Goal: Find specific page/section

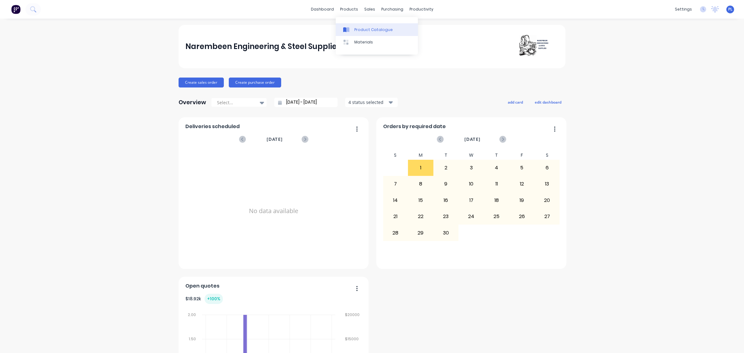
click at [356, 28] on div "Product Catalogue" at bounding box center [373, 30] width 38 height 6
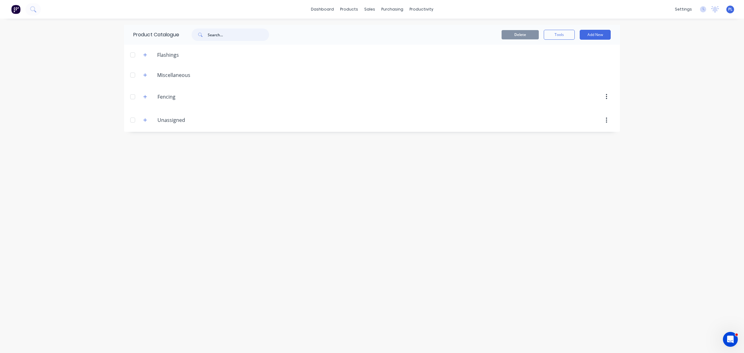
click at [224, 41] on input "text" at bounding box center [238, 35] width 61 height 12
type input "part qty"
drag, startPoint x: 229, startPoint y: 33, endPoint x: 163, endPoint y: 34, distance: 66.1
click at [163, 33] on div "Product Catalogue part qty" at bounding box center [204, 35] width 161 height 20
click at [145, 121] on icon "button" at bounding box center [145, 120] width 4 height 4
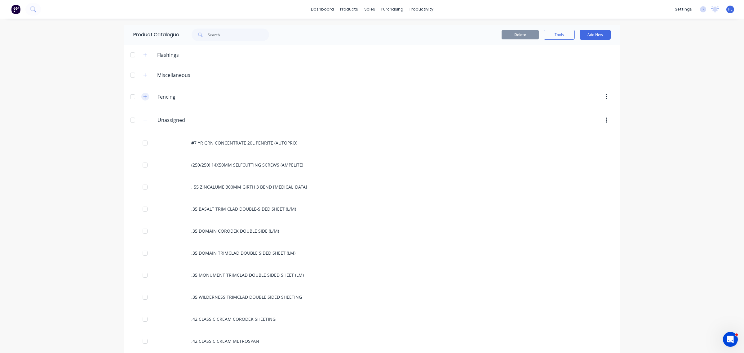
click at [144, 98] on icon "button" at bounding box center [145, 97] width 4 height 4
click at [149, 74] on div "Miscellaneous" at bounding box center [166, 75] width 57 height 8
click at [143, 74] on icon "button" at bounding box center [145, 75] width 4 height 4
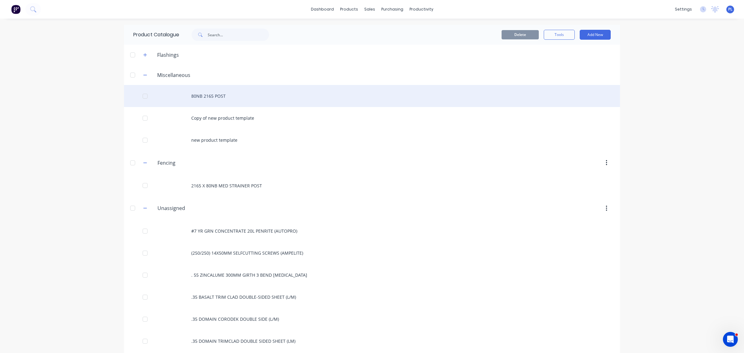
click at [233, 95] on div "80NB 2165 POST" at bounding box center [372, 96] width 496 height 22
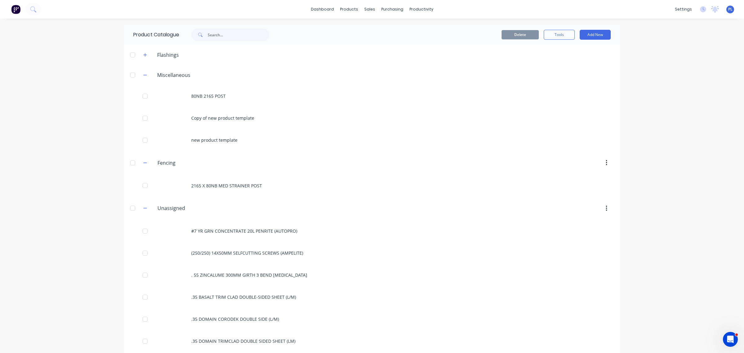
click at [145, 58] on span at bounding box center [145, 55] width 8 height 8
click at [143, 52] on button "button" at bounding box center [145, 55] width 8 height 8
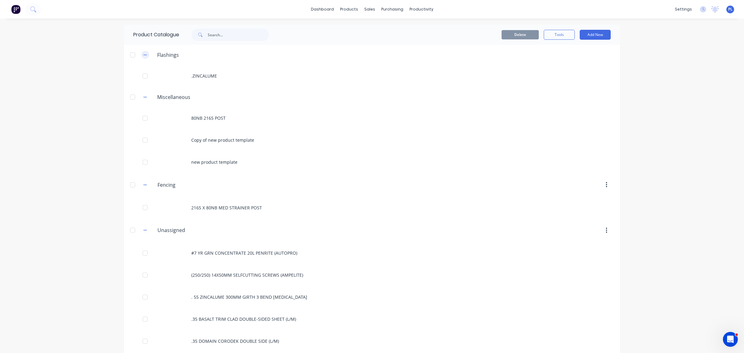
click at [143, 52] on button "button" at bounding box center [145, 55] width 8 height 8
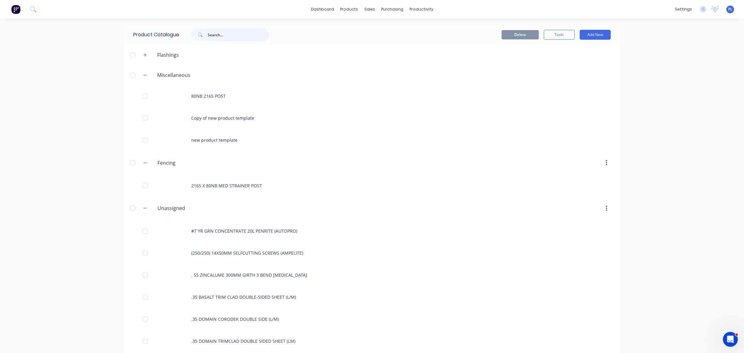
click at [246, 30] on input "text" at bounding box center [238, 35] width 61 height 12
type input "product kit"
